Goal: Information Seeking & Learning: Compare options

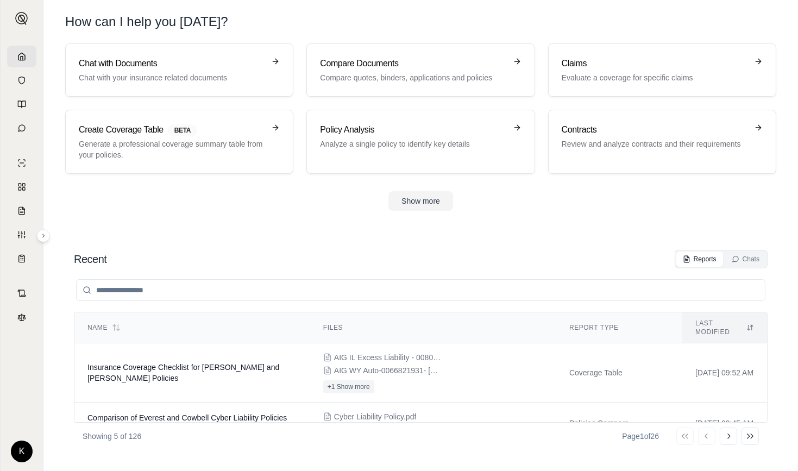
click at [166, 289] on input "search" at bounding box center [420, 290] width 689 height 22
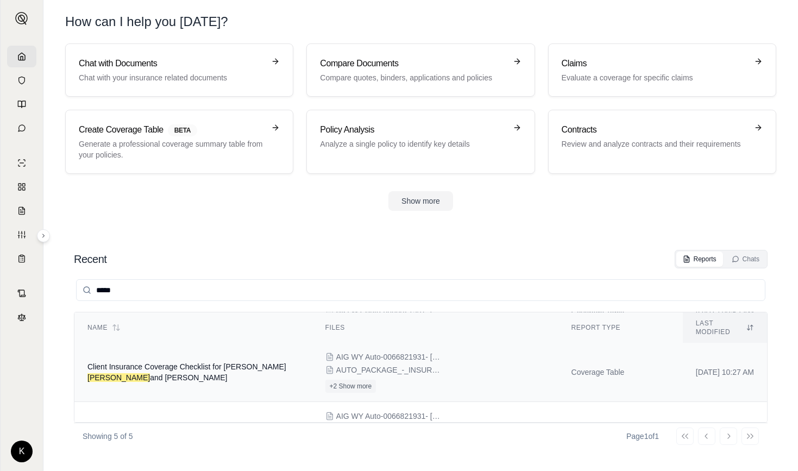
scroll to position [81, 0]
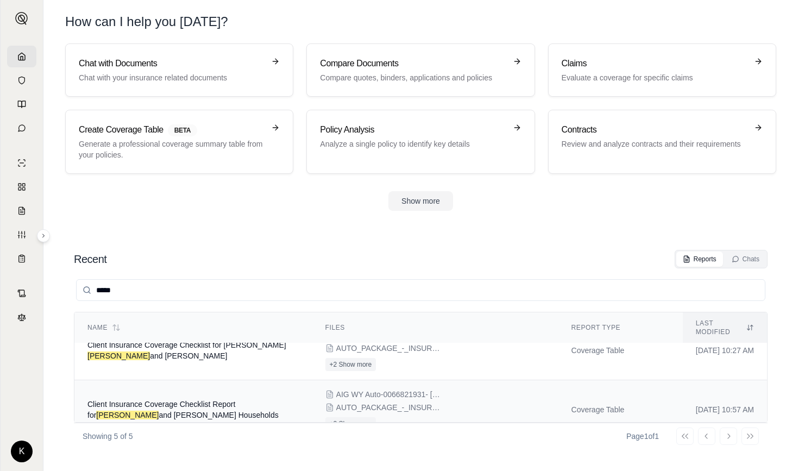
type input "*****"
click at [174, 400] on span "Client Insurance Coverage Checklist Report for [PERSON_NAME] and [PERSON_NAME] …" at bounding box center [182, 410] width 191 height 20
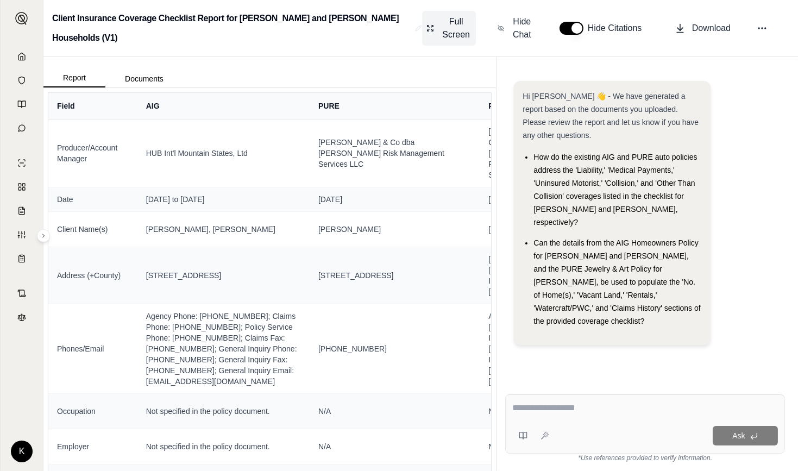
click at [441, 27] on span "Full Screen" at bounding box center [456, 28] width 31 height 26
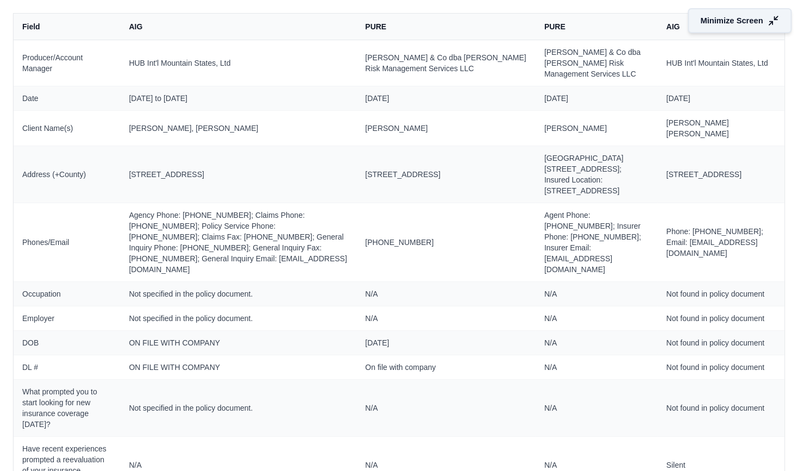
click at [714, 12] on button "Minimize Screen" at bounding box center [740, 20] width 104 height 25
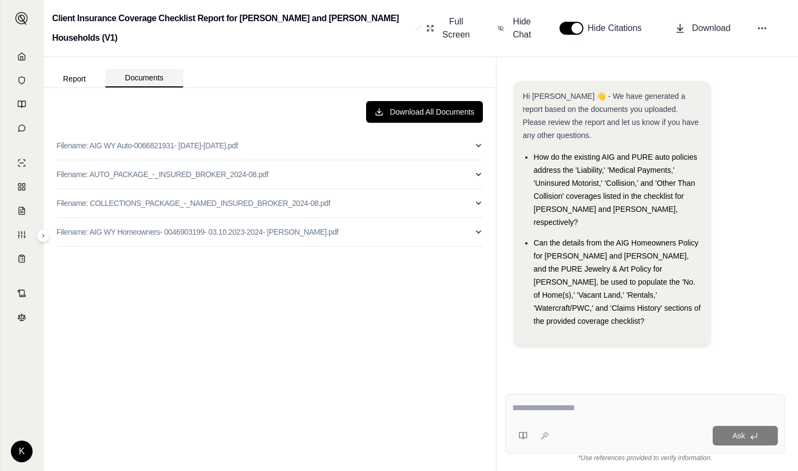
click at [154, 78] on button "Documents" at bounding box center [144, 78] width 78 height 18
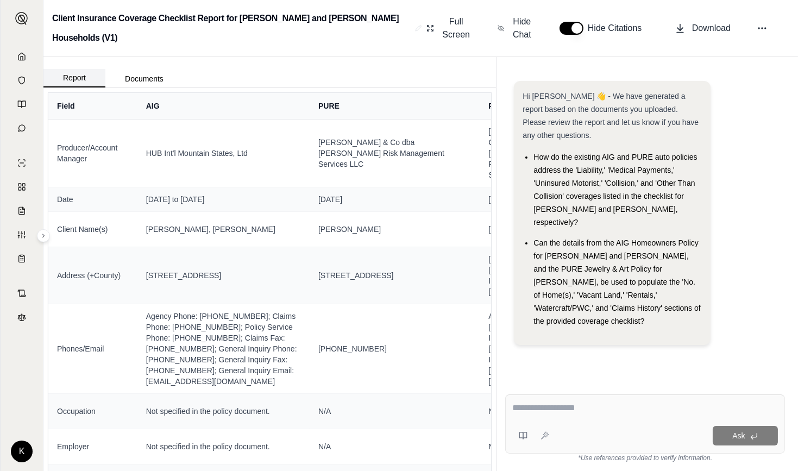
click at [80, 84] on button "Report" at bounding box center [74, 78] width 62 height 18
click at [441, 24] on span "Full Screen" at bounding box center [456, 28] width 31 height 26
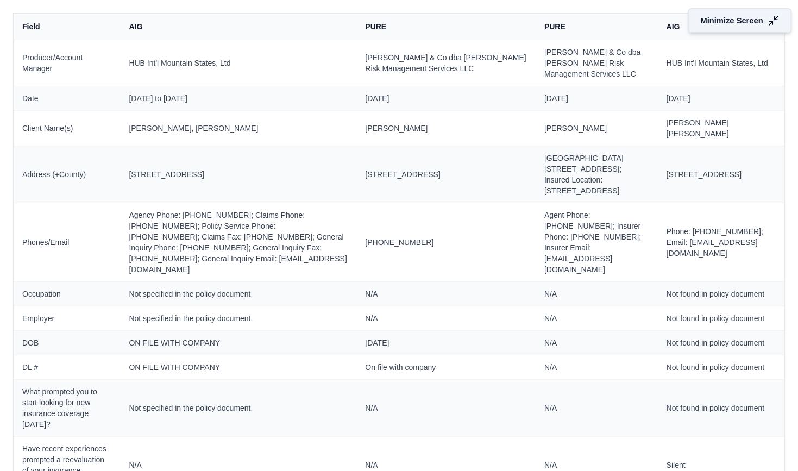
click at [723, 21] on span "Minimize Screen" at bounding box center [732, 20] width 62 height 11
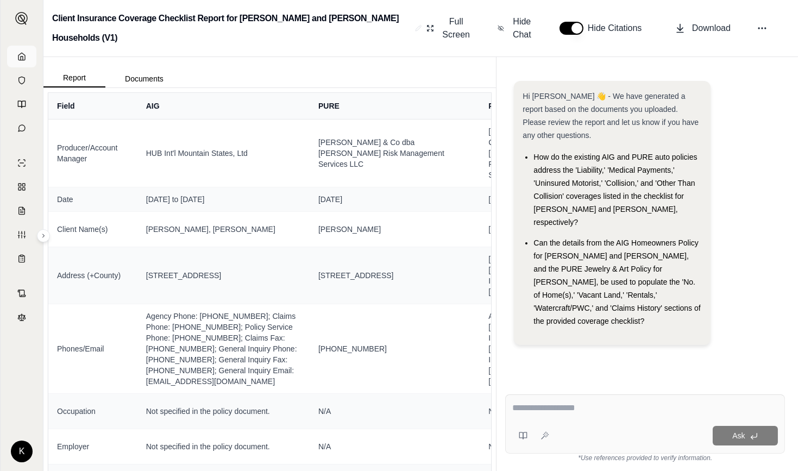
click at [16, 57] on link at bounding box center [21, 57] width 29 height 22
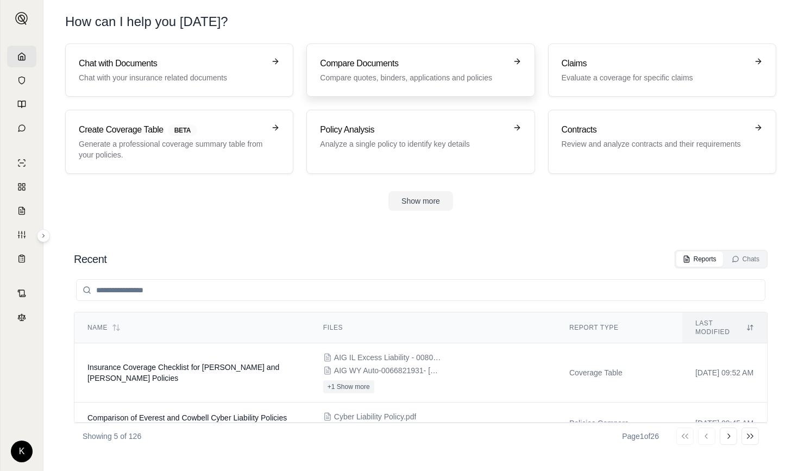
click at [361, 72] on p "Compare quotes, binders, applications and policies" at bounding box center [413, 77] width 186 height 11
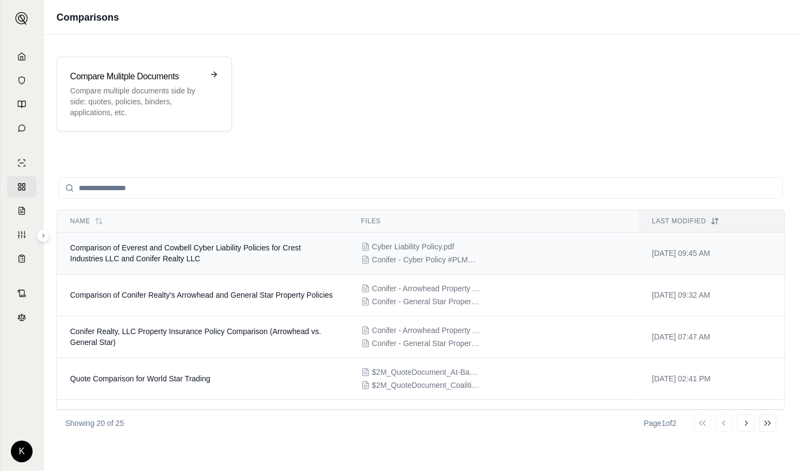
click at [139, 257] on span "Comparison of Everest and Cowbell Cyber Liability Policies for Crest Industries…" at bounding box center [185, 253] width 231 height 20
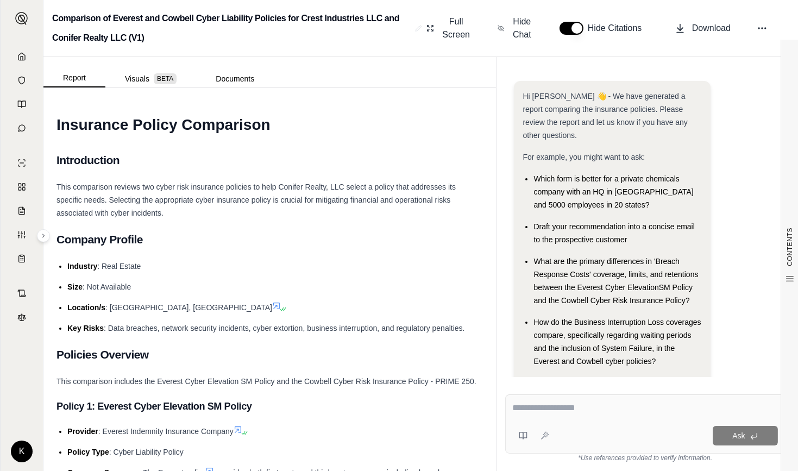
scroll to position [24, 0]
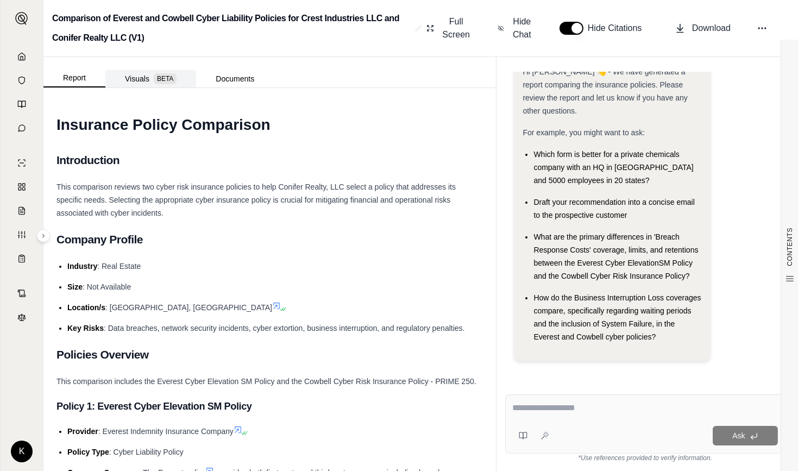
click at [130, 77] on button "Visuals BETA" at bounding box center [150, 78] width 91 height 17
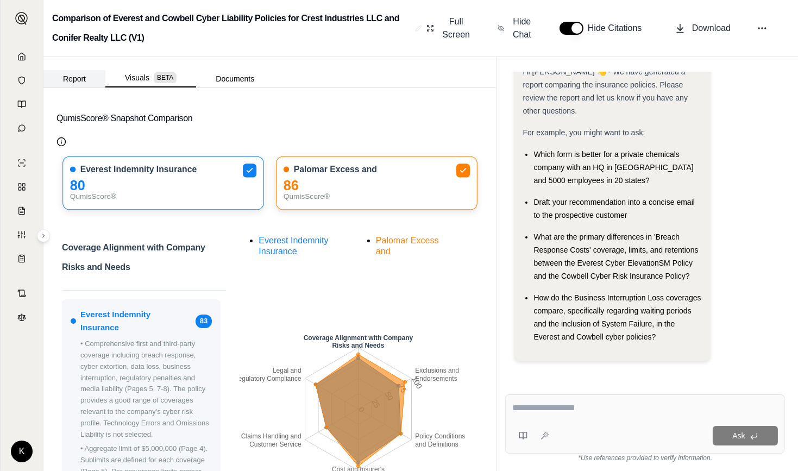
click at [80, 74] on button "Report" at bounding box center [74, 78] width 62 height 17
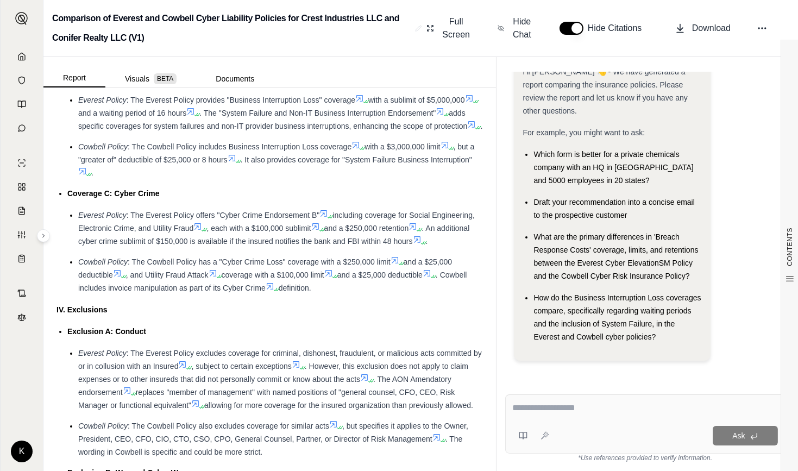
scroll to position [1633, 0]
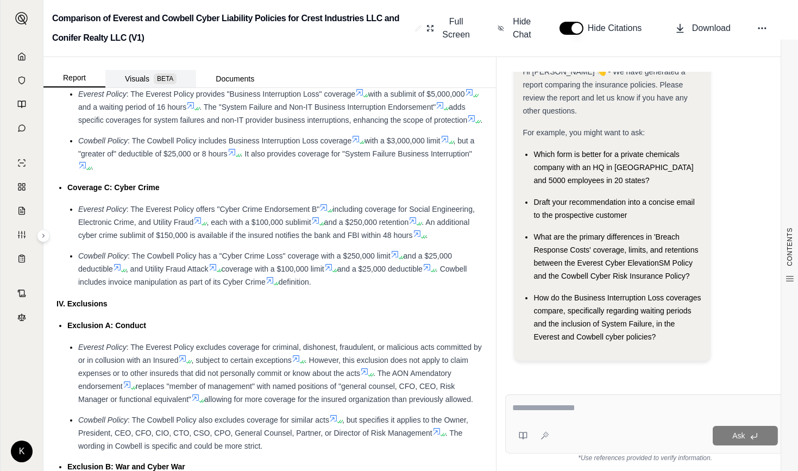
click at [135, 77] on button "Visuals BETA" at bounding box center [150, 78] width 91 height 17
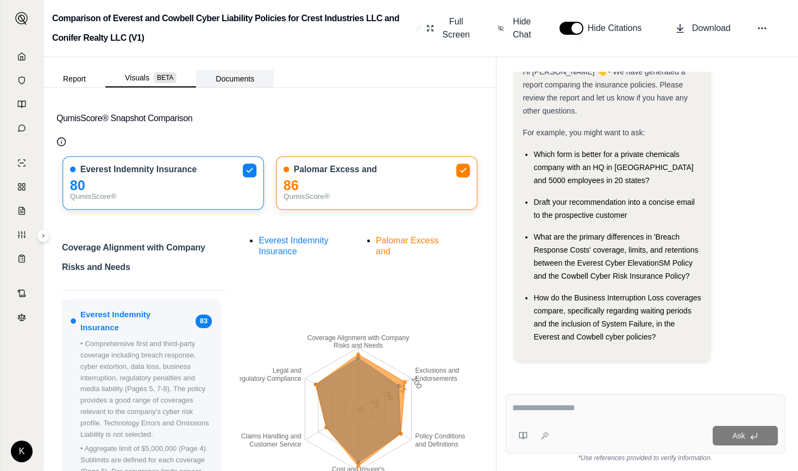
click at [238, 78] on button "Documents" at bounding box center [235, 78] width 78 height 17
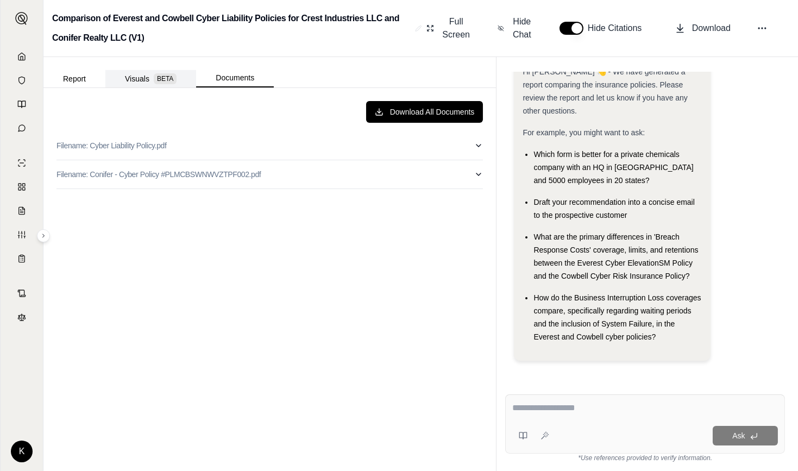
click at [139, 76] on button "Visuals BETA" at bounding box center [150, 78] width 91 height 17
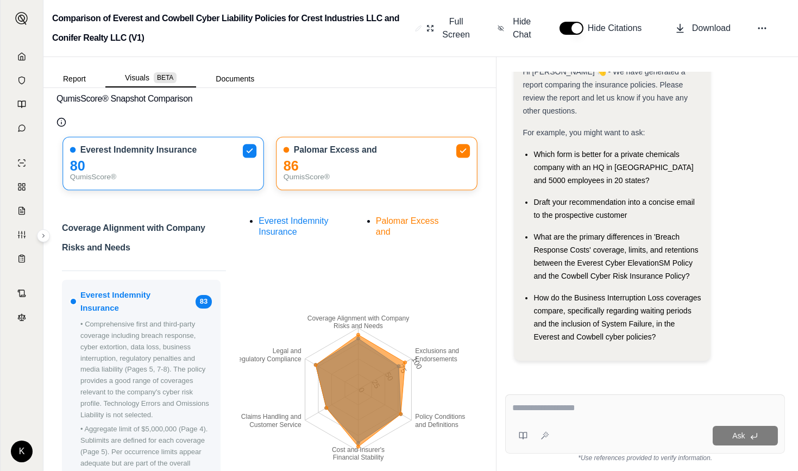
scroll to position [19, 0]
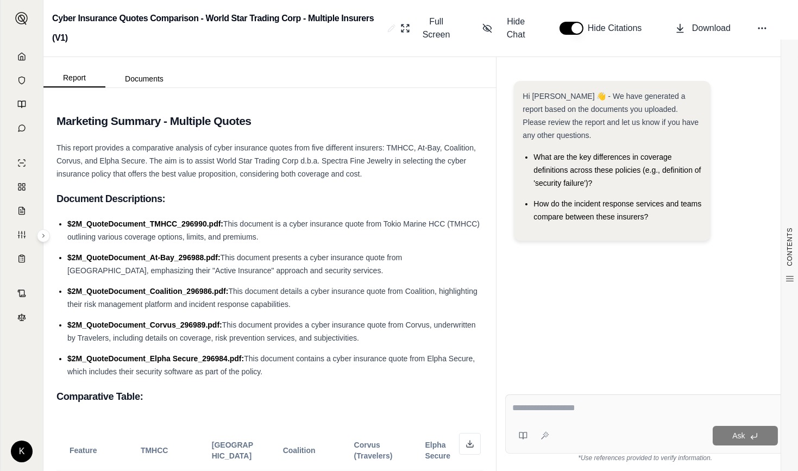
scroll to position [173, 0]
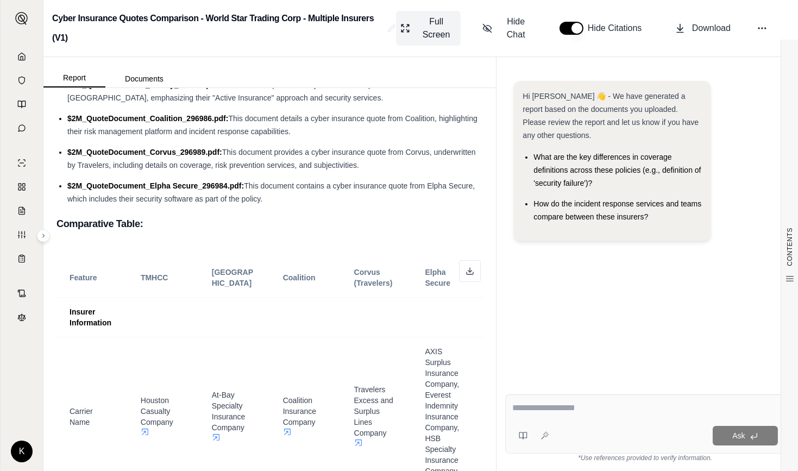
click at [429, 26] on span "Full Screen" at bounding box center [437, 28] width 40 height 26
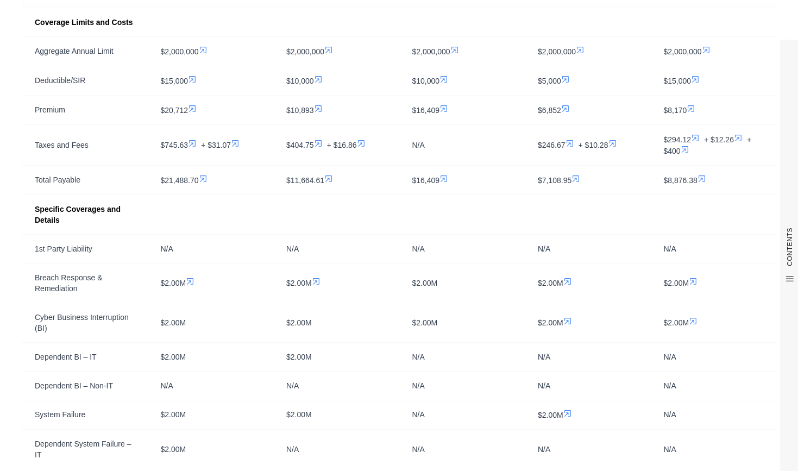
scroll to position [465, 0]
